Goal: Navigation & Orientation: Find specific page/section

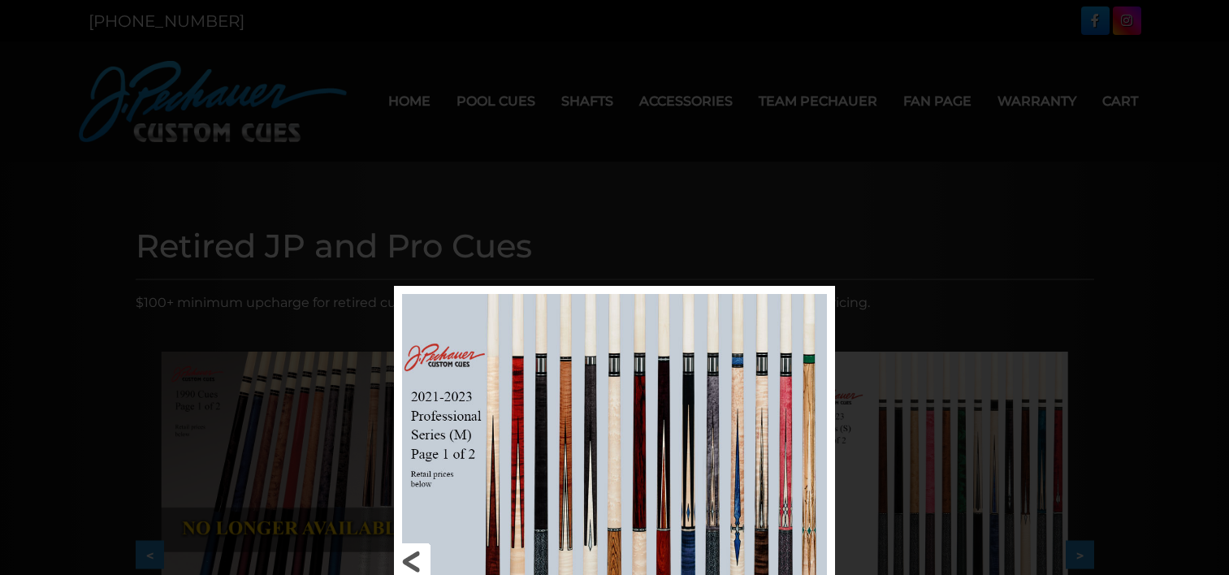
scroll to position [286, 0]
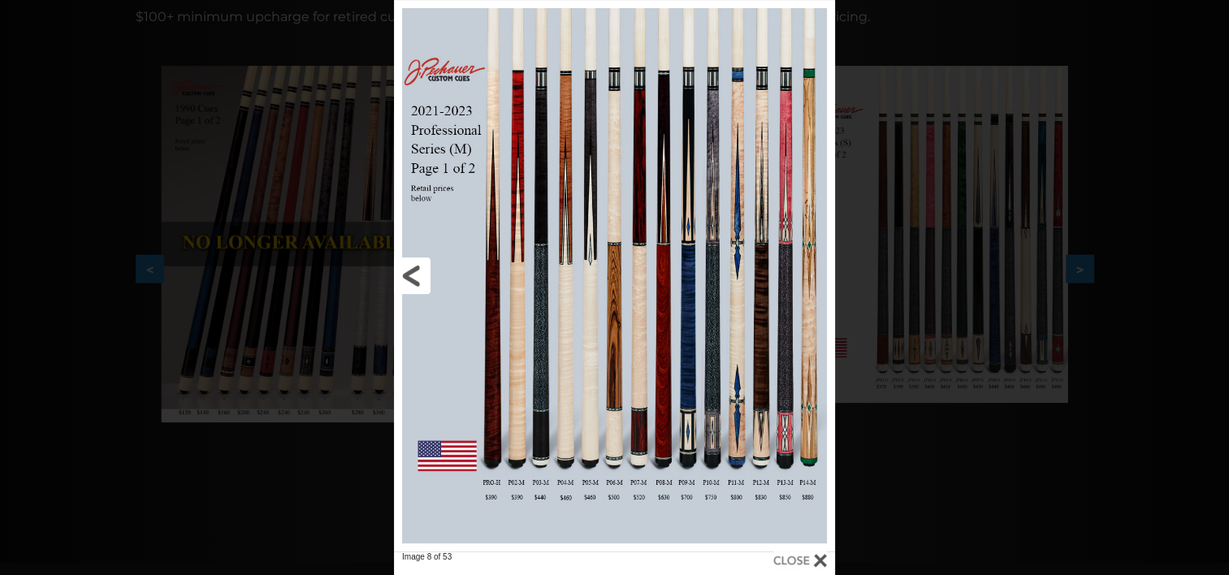
click at [407, 283] on link at bounding box center [493, 276] width 198 height 552
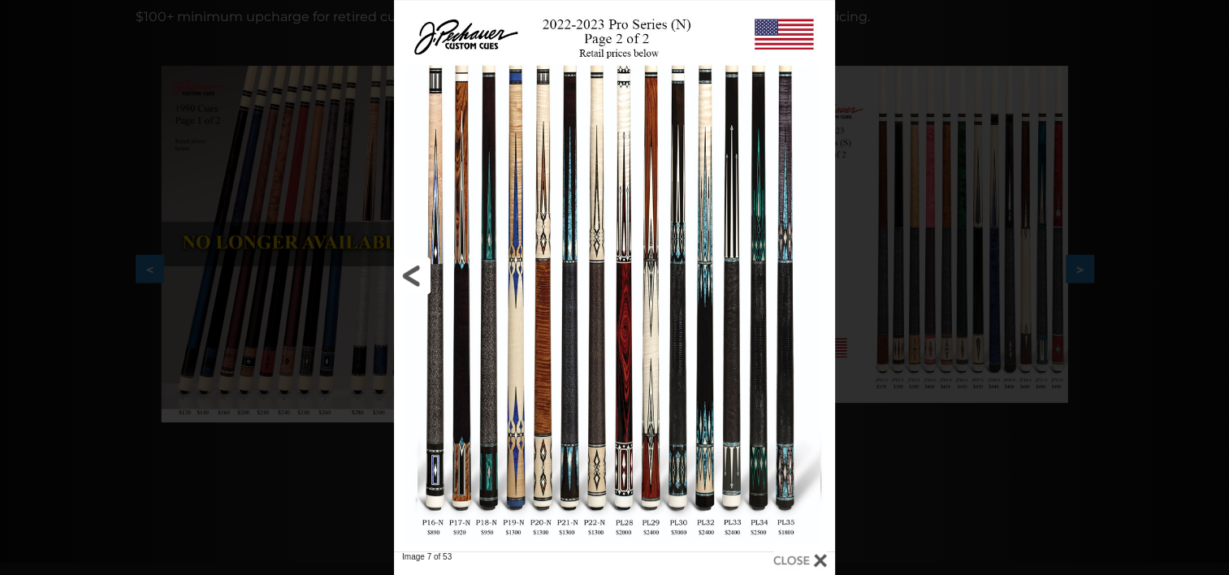
click at [407, 283] on link at bounding box center [493, 276] width 198 height 552
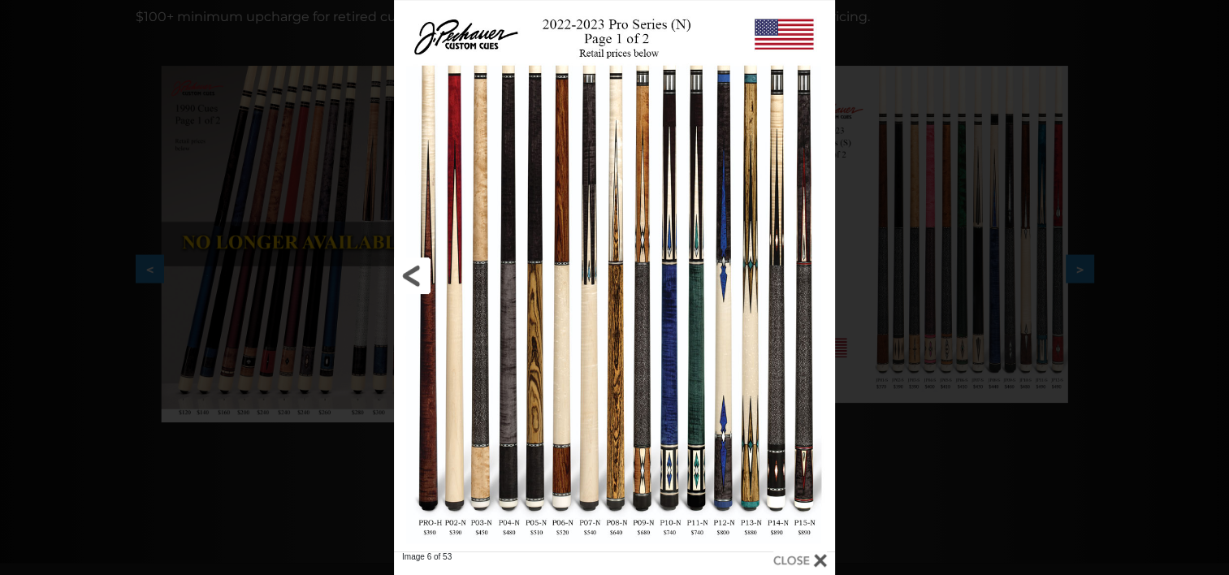
click at [407, 283] on link at bounding box center [493, 276] width 198 height 552
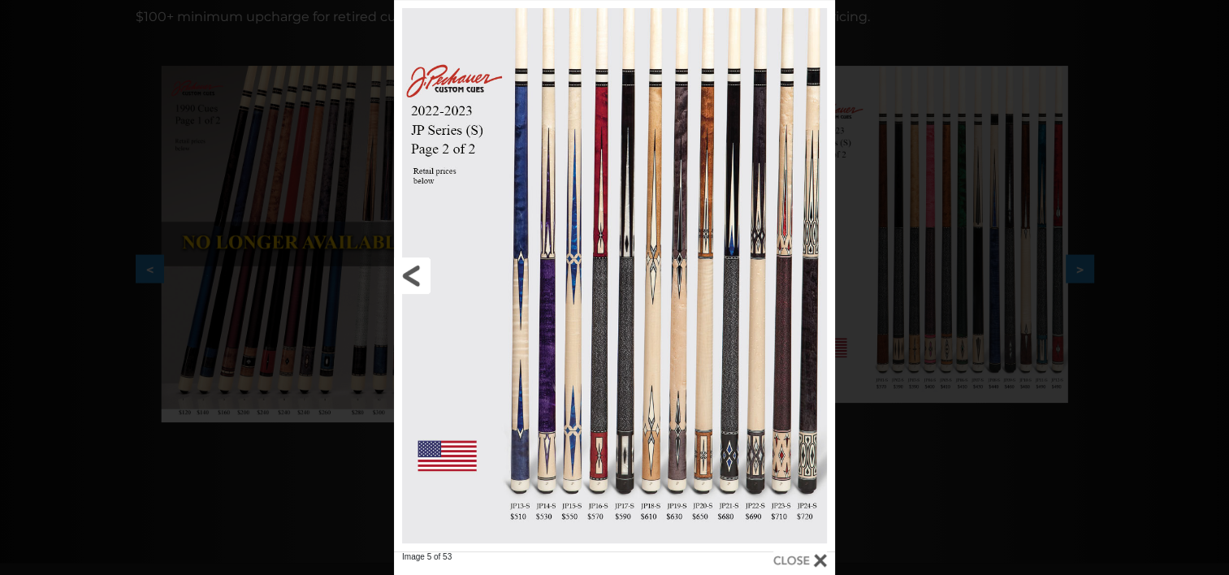
click at [407, 283] on link at bounding box center [493, 276] width 198 height 552
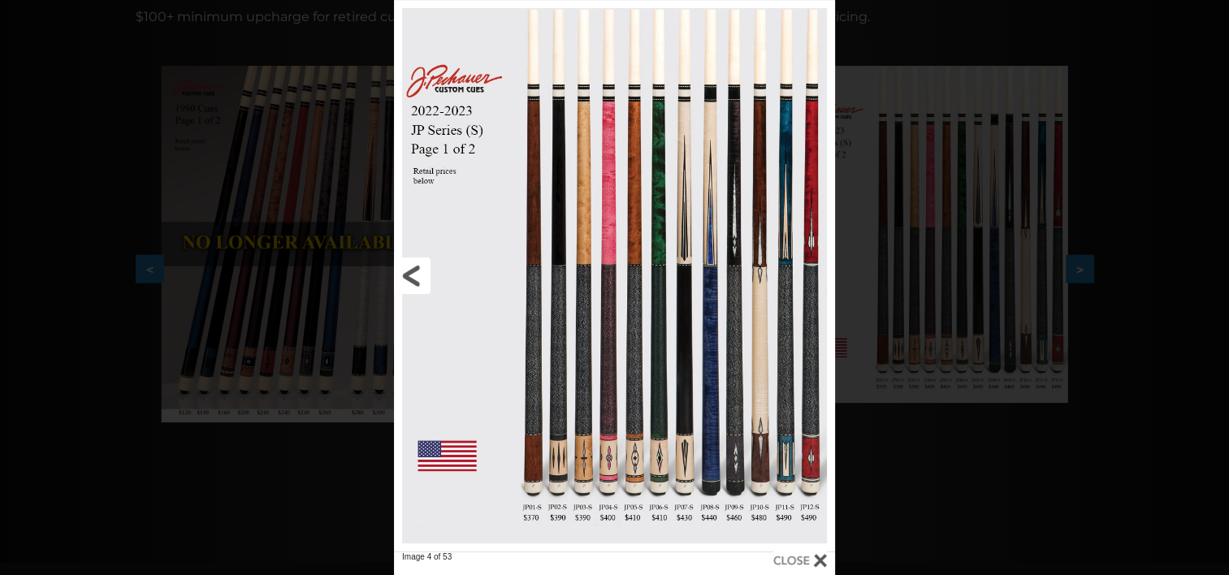
click at [407, 283] on link at bounding box center [493, 276] width 198 height 552
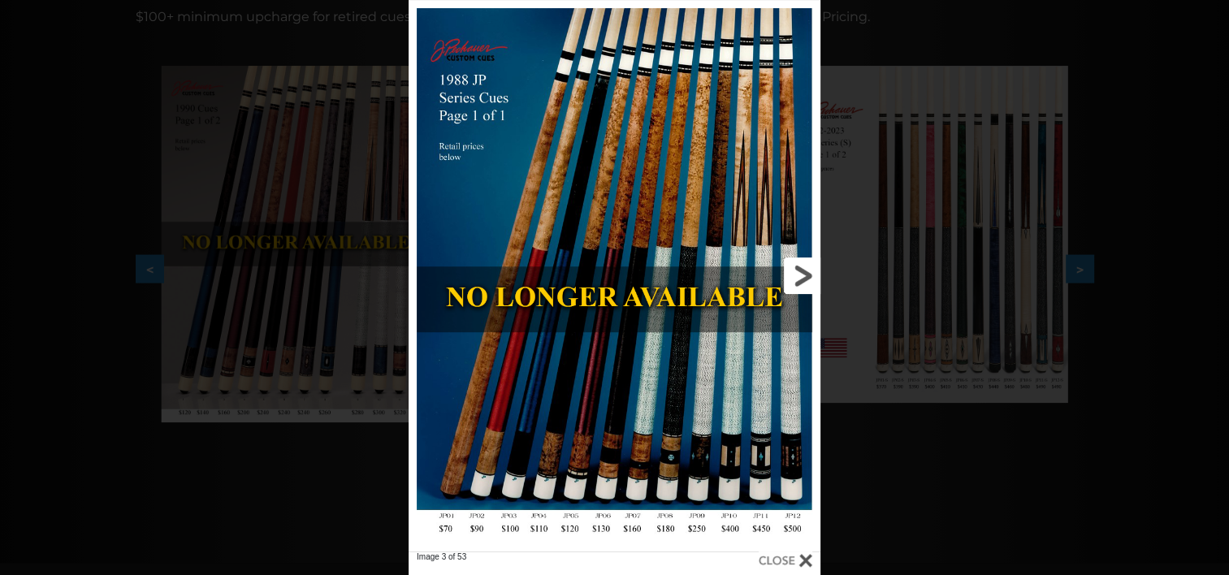
click at [798, 287] on link at bounding box center [727, 276] width 185 height 552
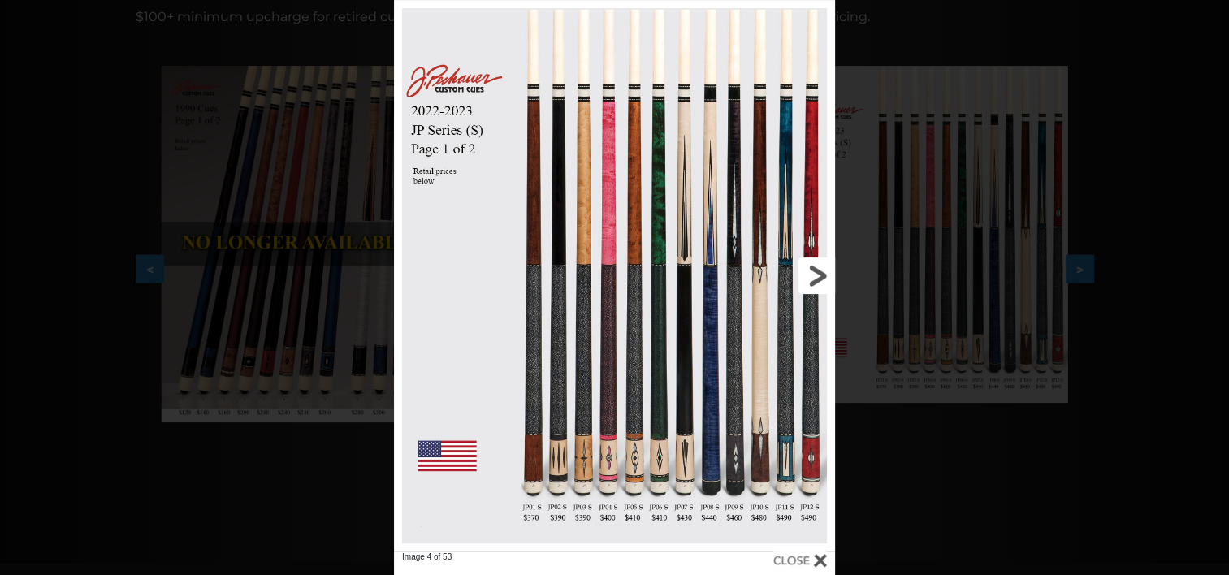
click at [798, 287] on link at bounding box center [736, 276] width 198 height 552
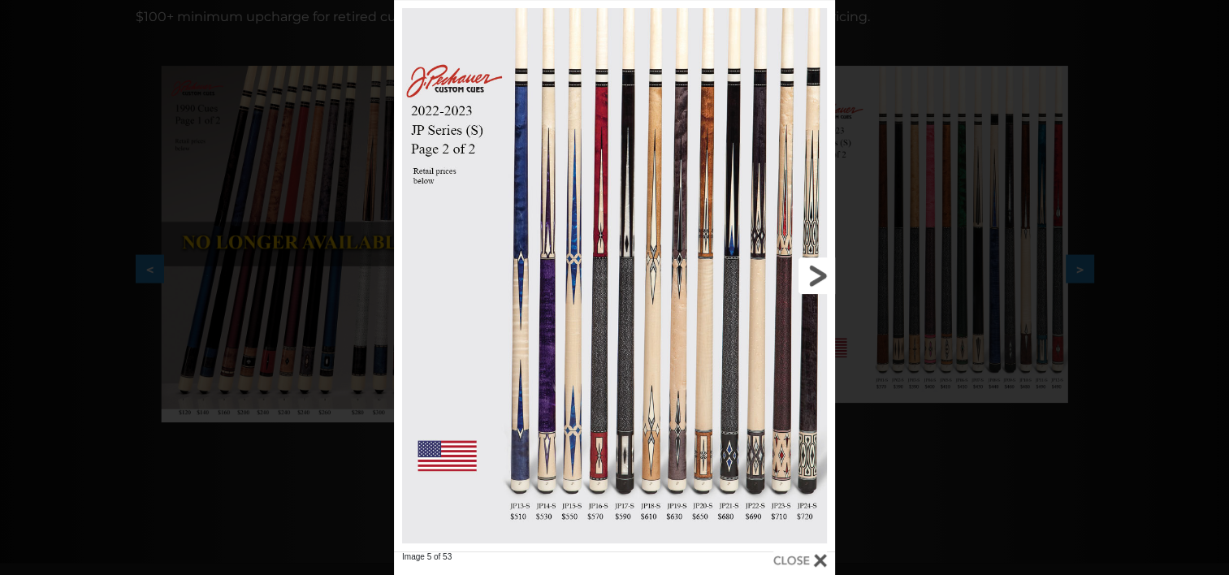
click at [798, 287] on link at bounding box center [736, 276] width 198 height 552
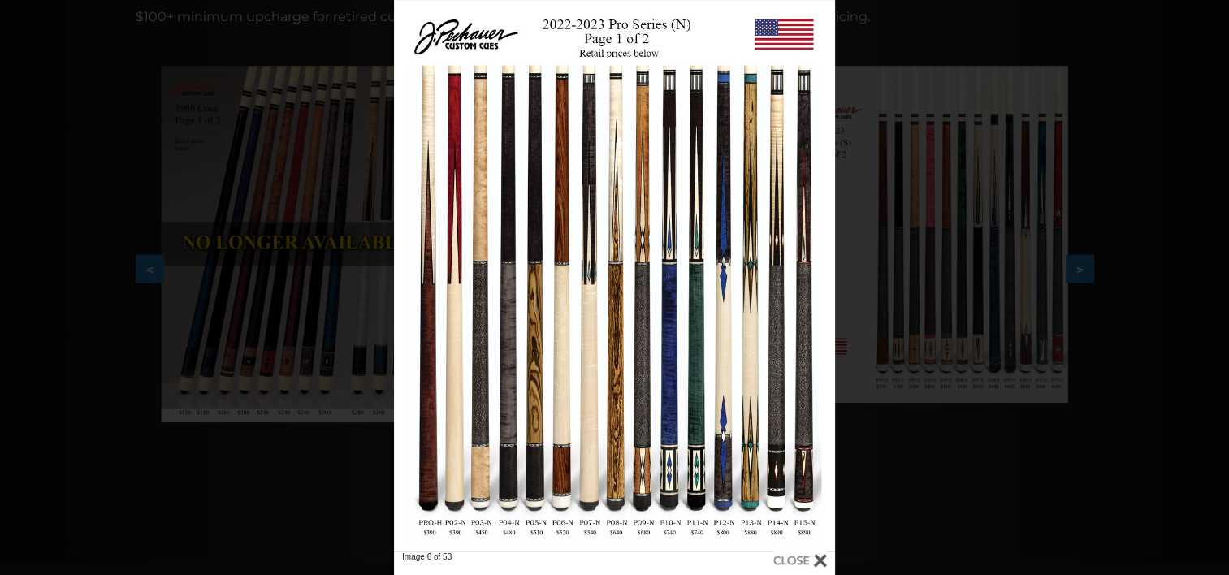
drag, startPoint x: 439, startPoint y: 392, endPoint x: 815, endPoint y: 556, distance: 410.2
click at [815, 556] on div at bounding box center [801, 561] width 54 height 18
